Goal: Task Accomplishment & Management: Use online tool/utility

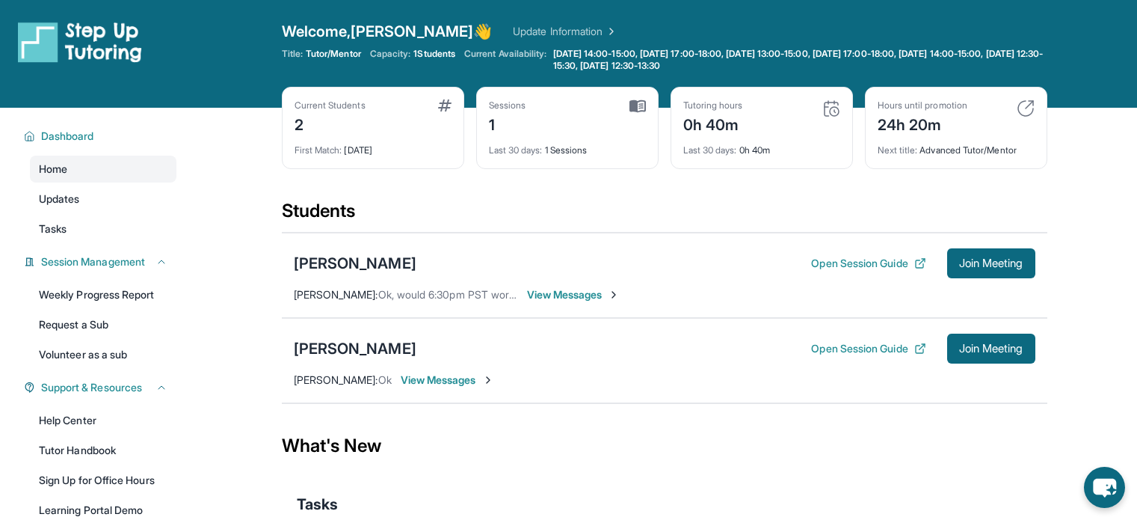
scroll to position [10, 0]
click at [888, 345] on button "Open Session Guide" at bounding box center [868, 348] width 114 height 15
click at [967, 355] on button "Join Meeting" at bounding box center [991, 348] width 88 height 30
